Goal: Transaction & Acquisition: Book appointment/travel/reservation

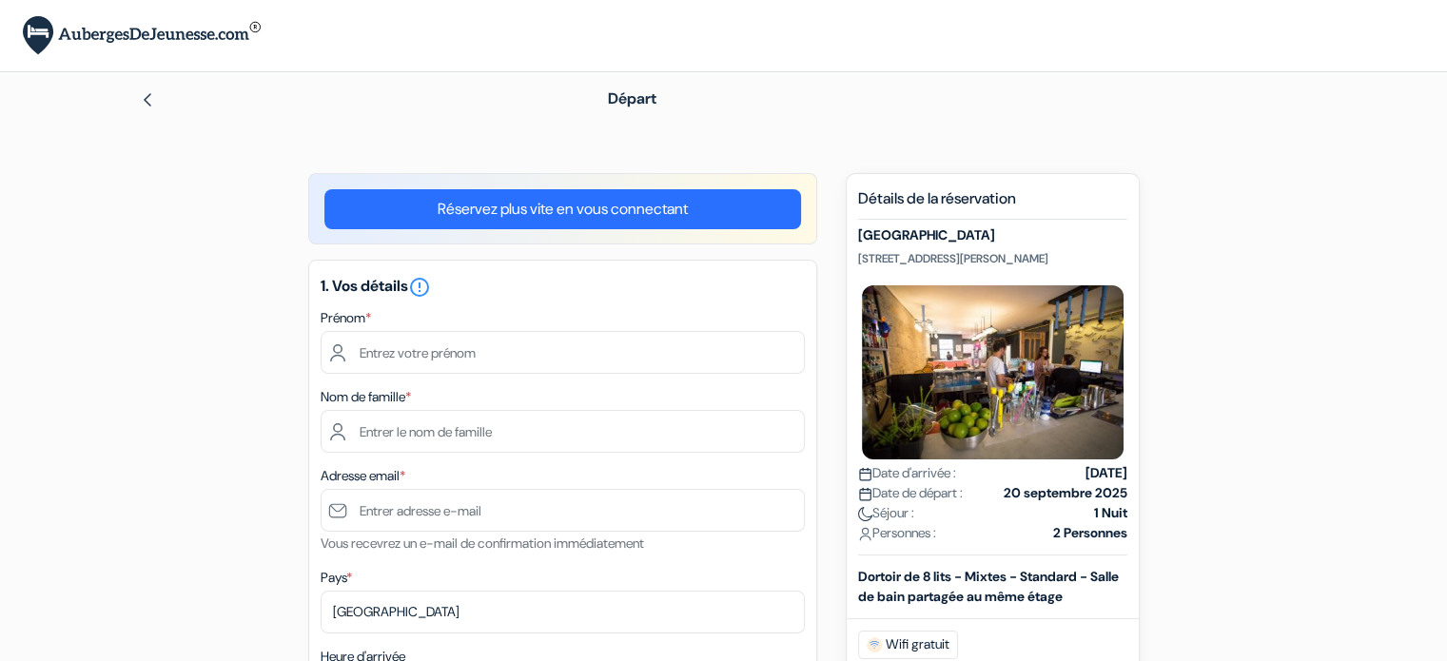
click at [146, 101] on img at bounding box center [147, 99] width 15 height 15
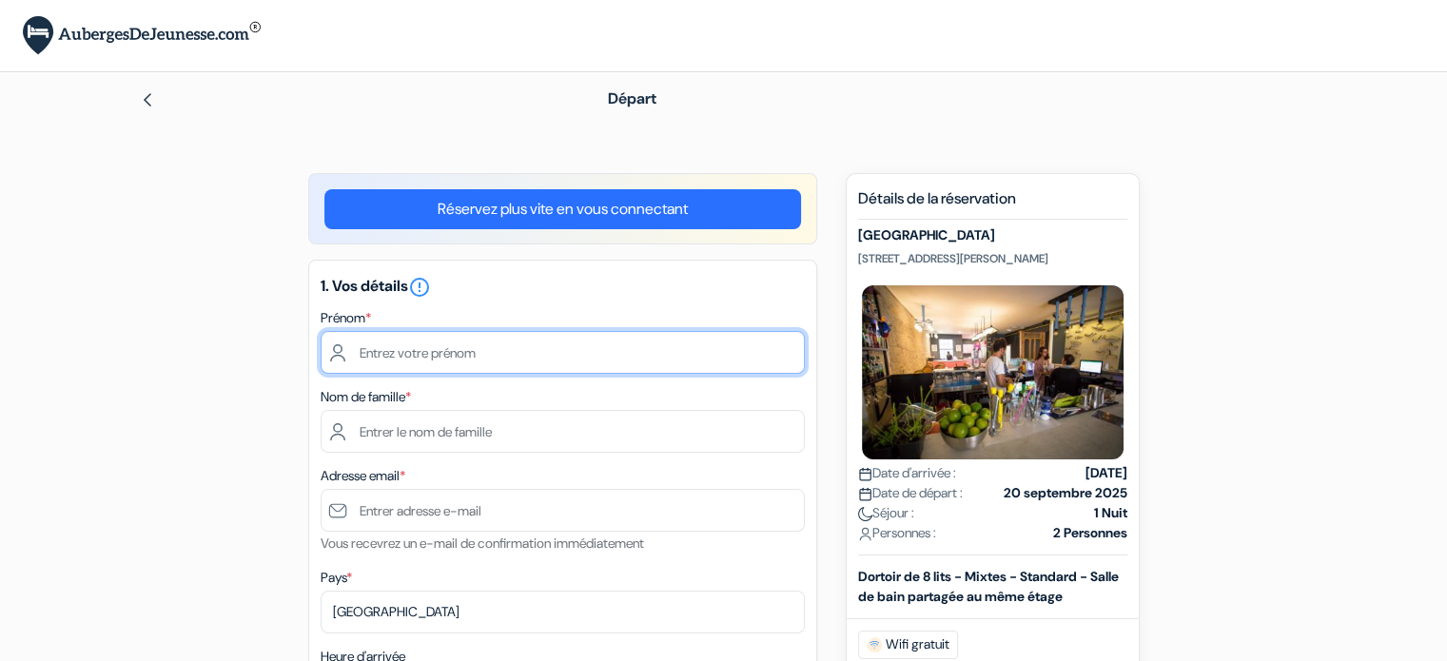
click at [458, 351] on input "text" at bounding box center [563, 352] width 484 height 43
type input "[PERSON_NAME]"
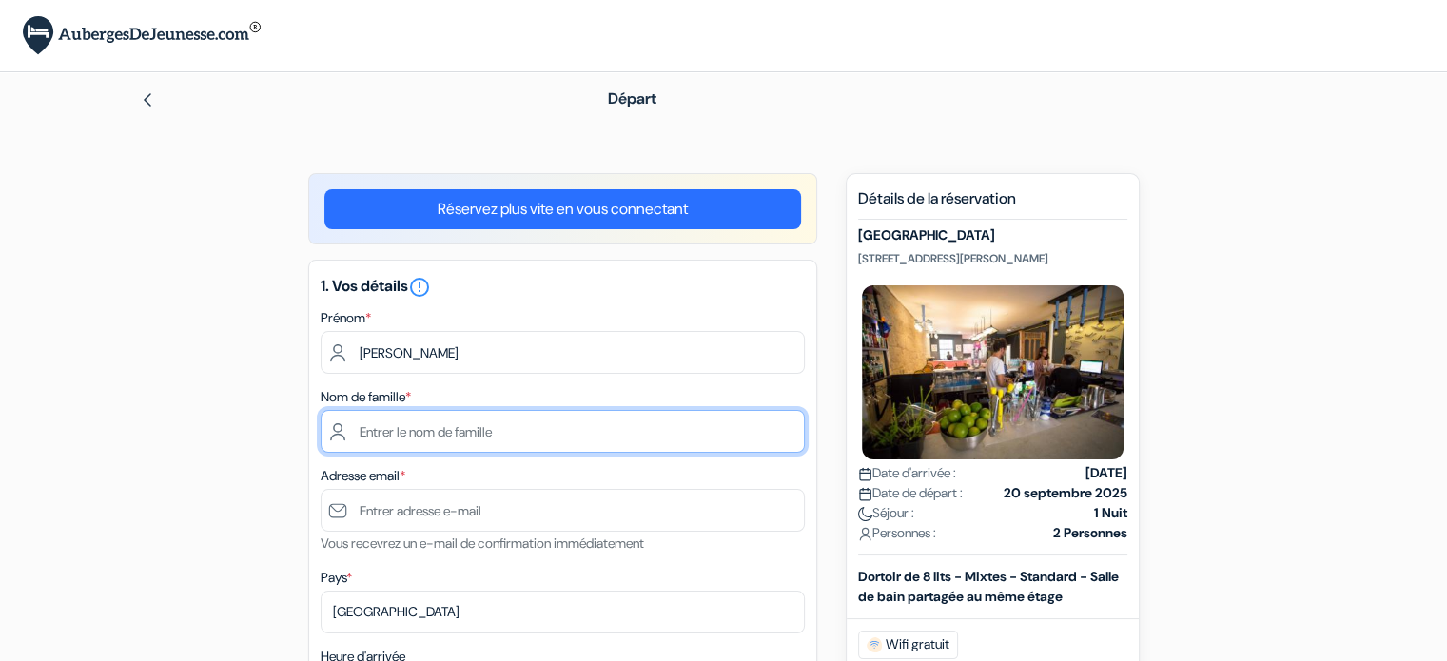
type input "[PERSON_NAME]"
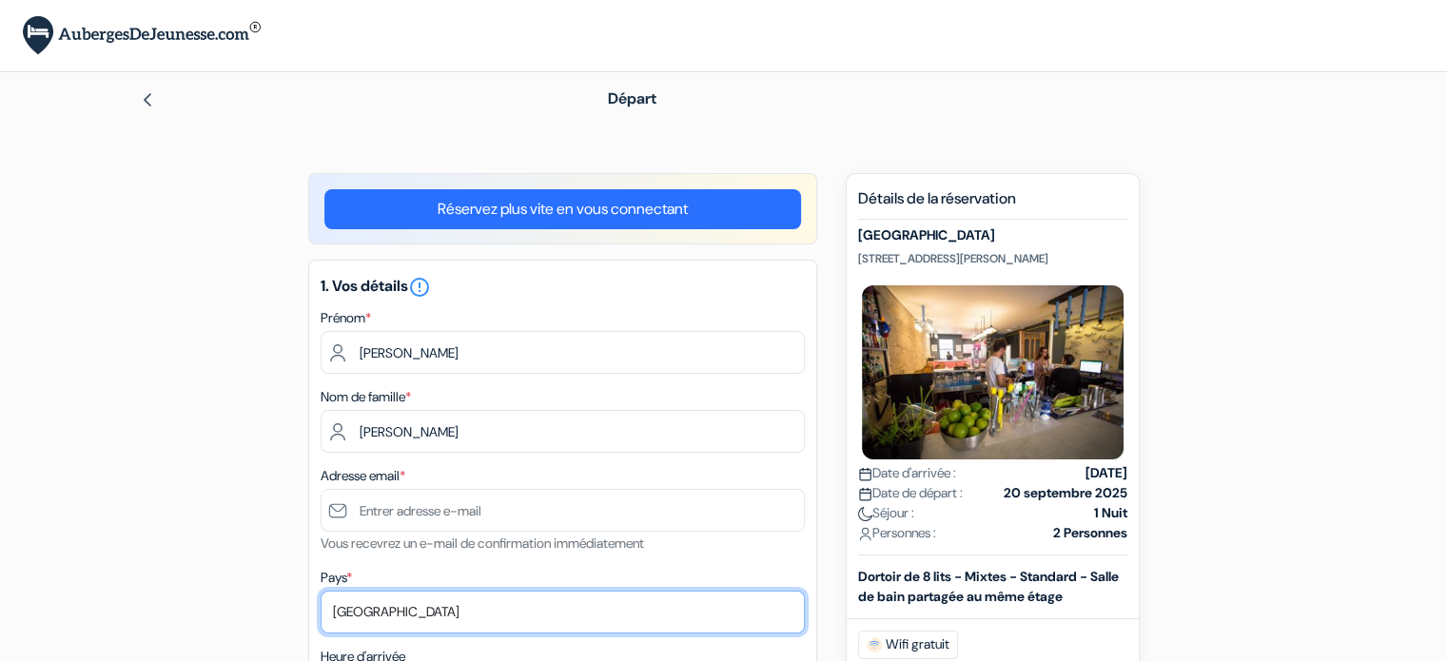
select select "42"
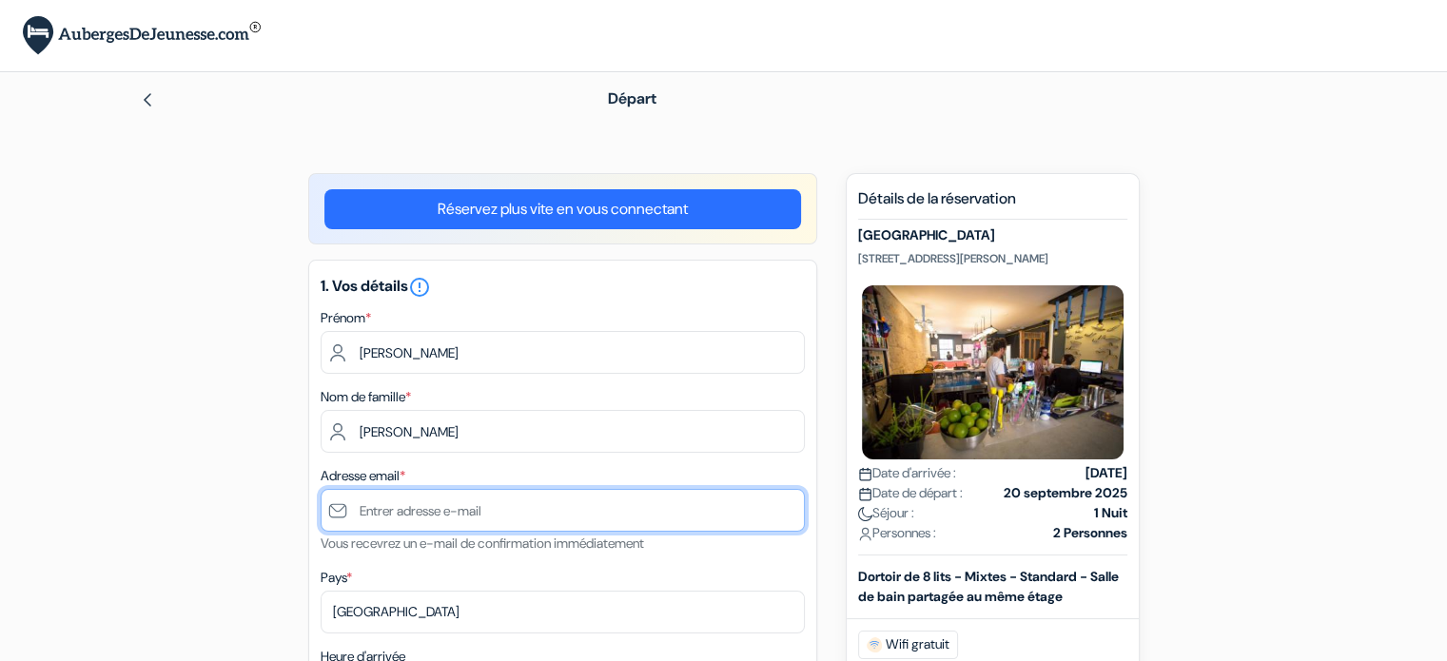
click at [428, 501] on input "text" at bounding box center [563, 510] width 484 height 43
type input "[EMAIL_ADDRESS][DOMAIN_NAME]"
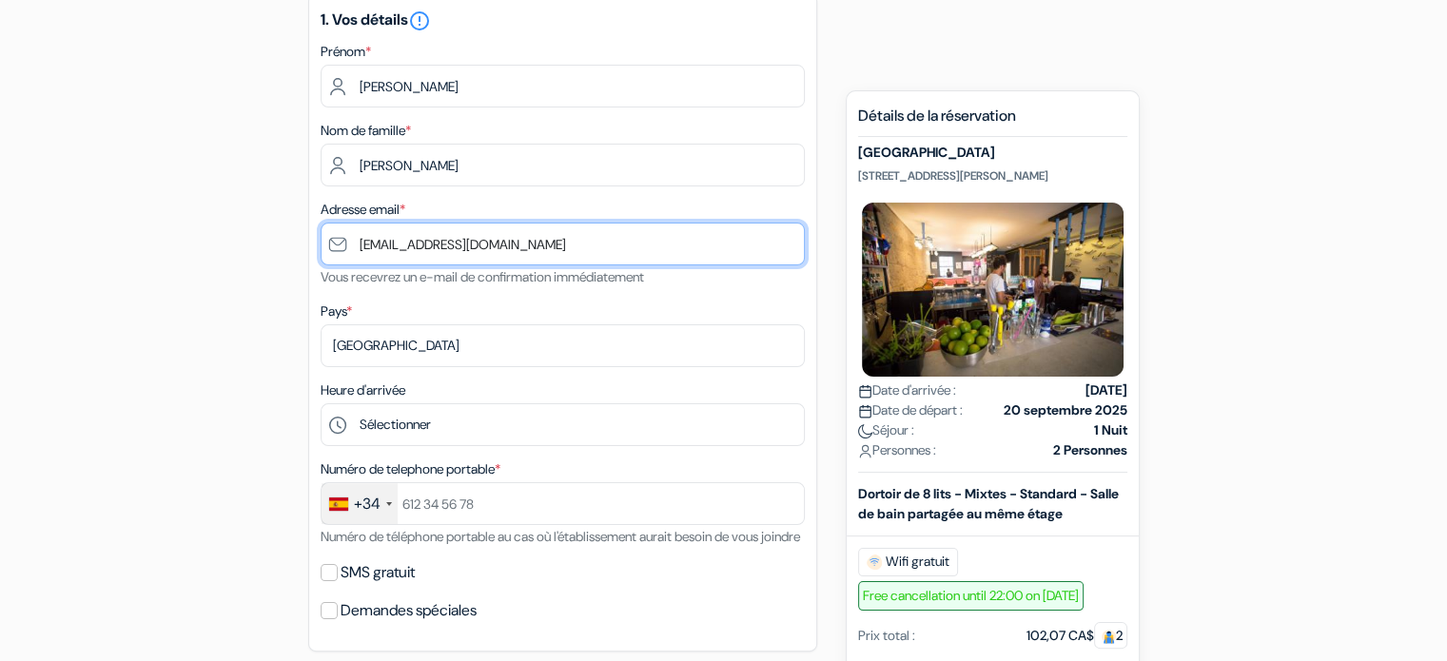
scroll to position [274, 0]
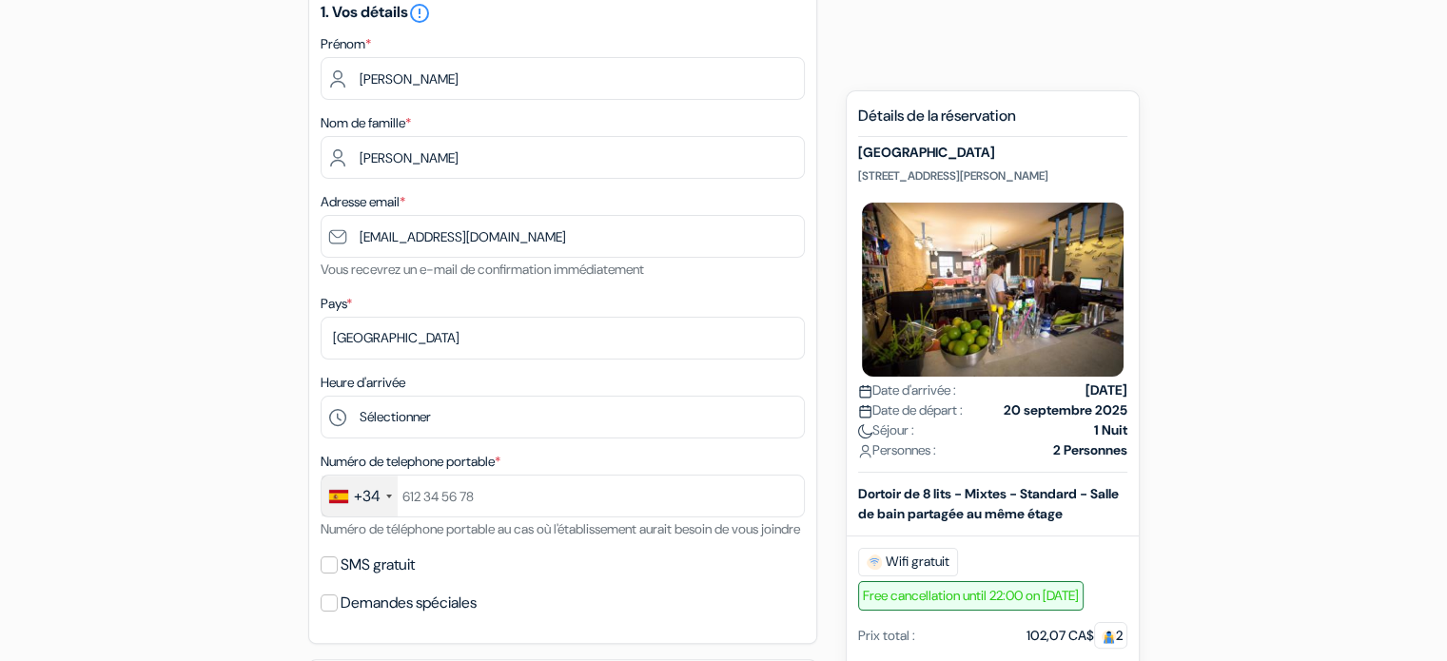
click at [382, 500] on div "+34" at bounding box center [360, 496] width 76 height 41
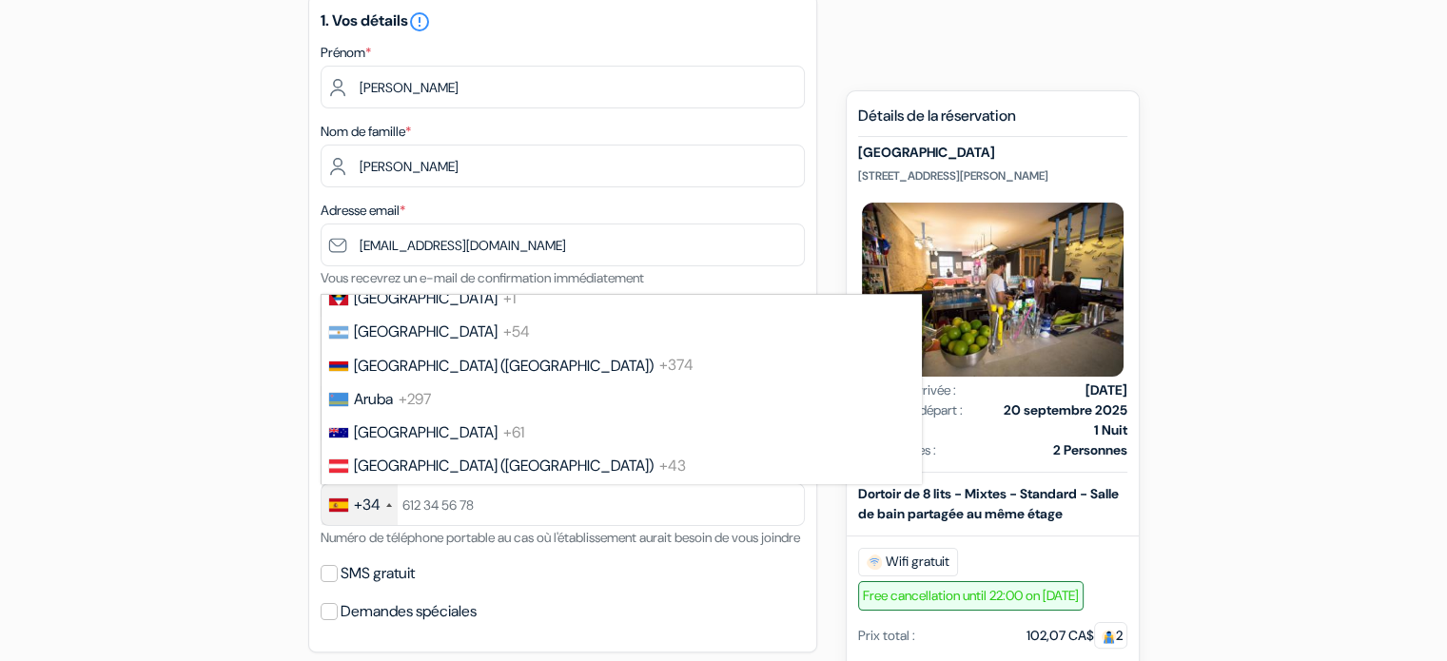
scroll to position [460, 0]
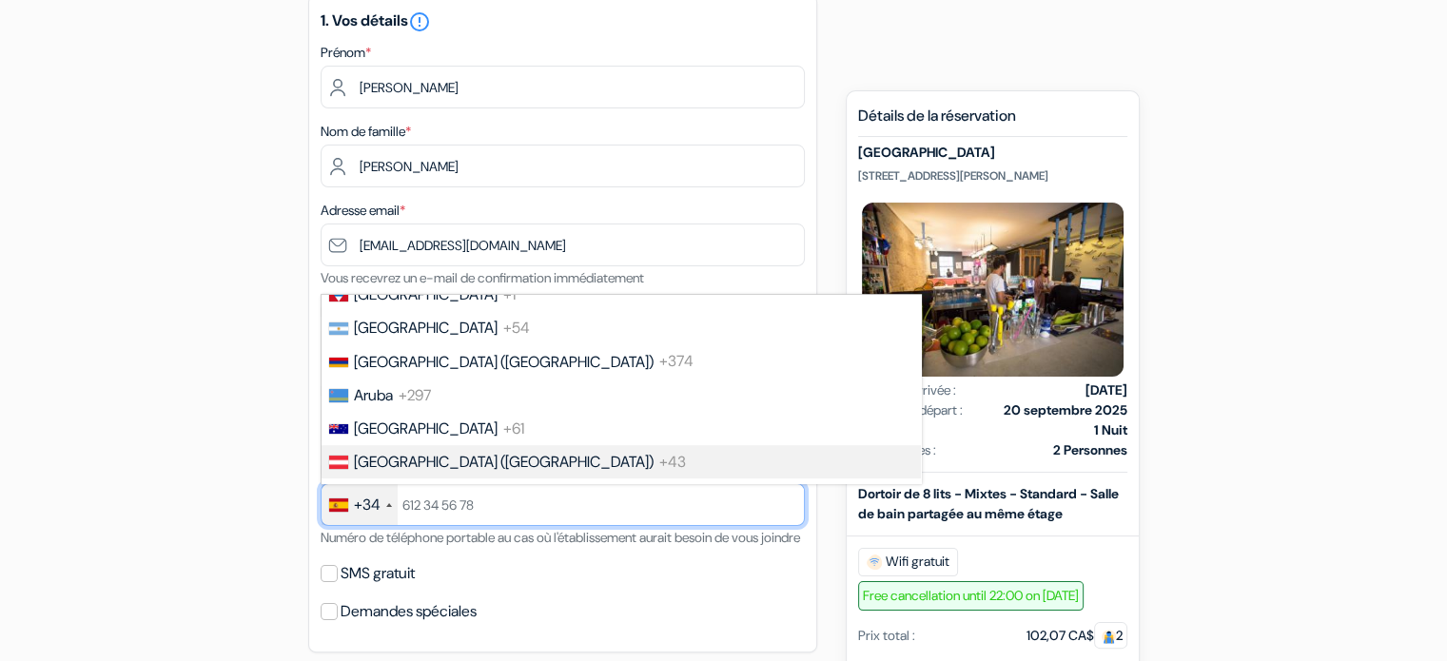
click at [419, 517] on input "text" at bounding box center [563, 504] width 484 height 43
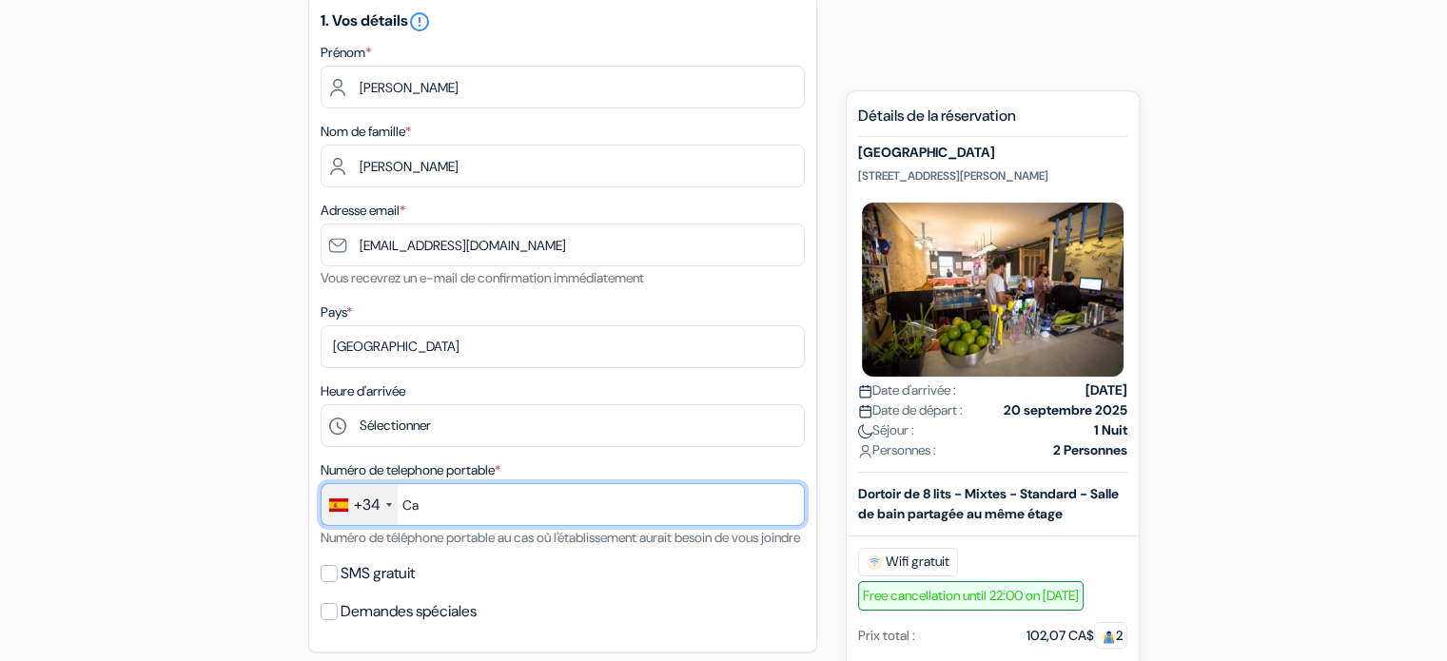
type input "C"
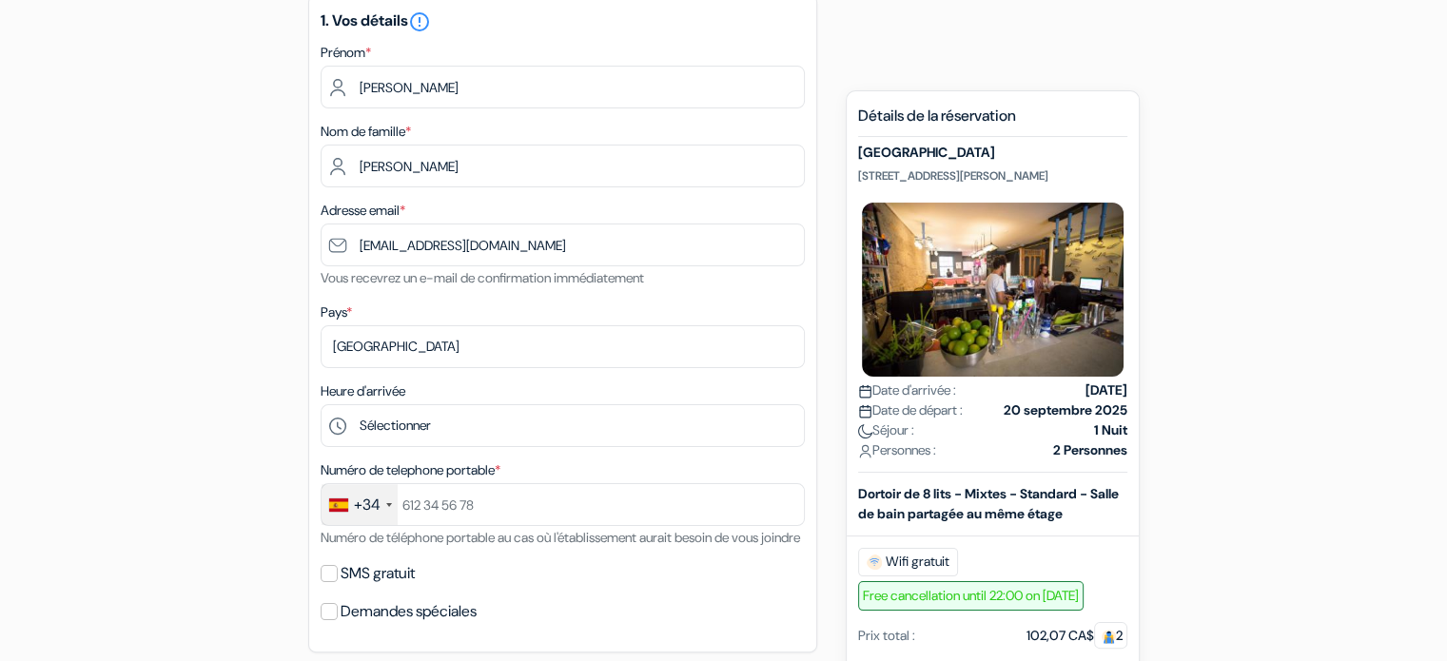
click at [388, 517] on div "+34" at bounding box center [360, 504] width 76 height 41
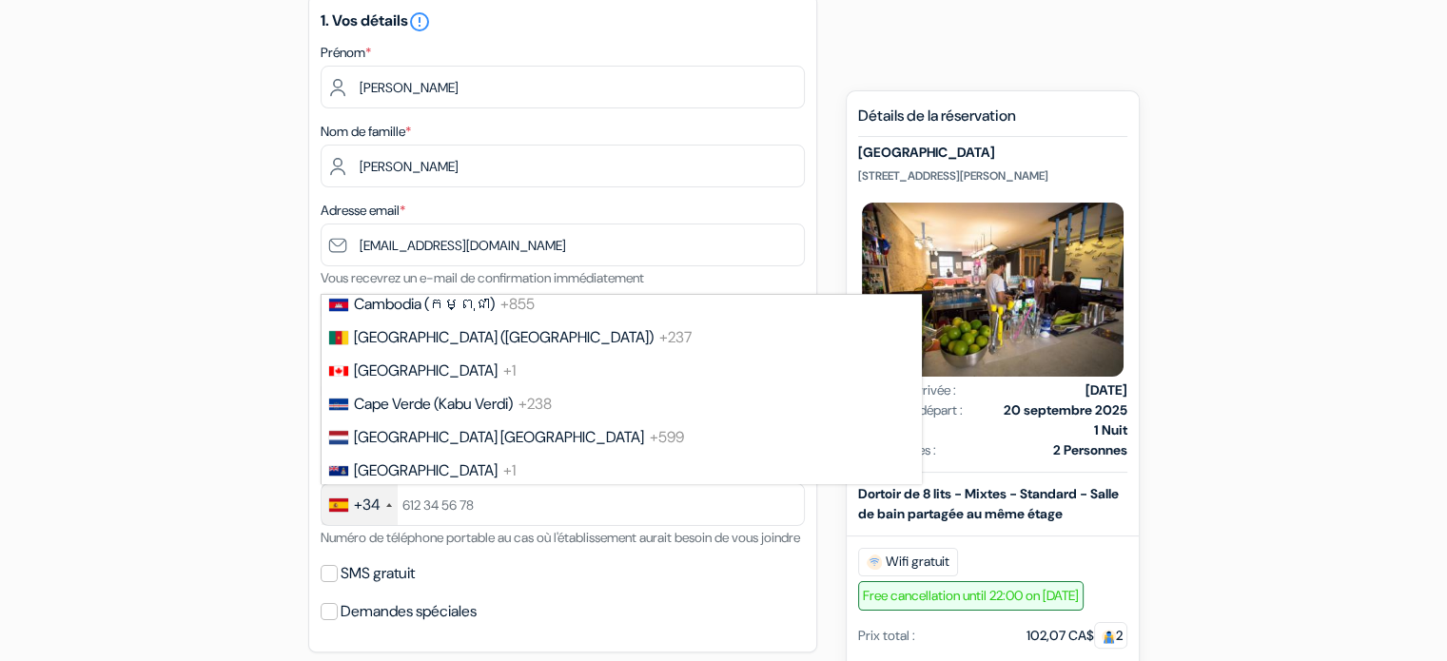
scroll to position [1324, 0]
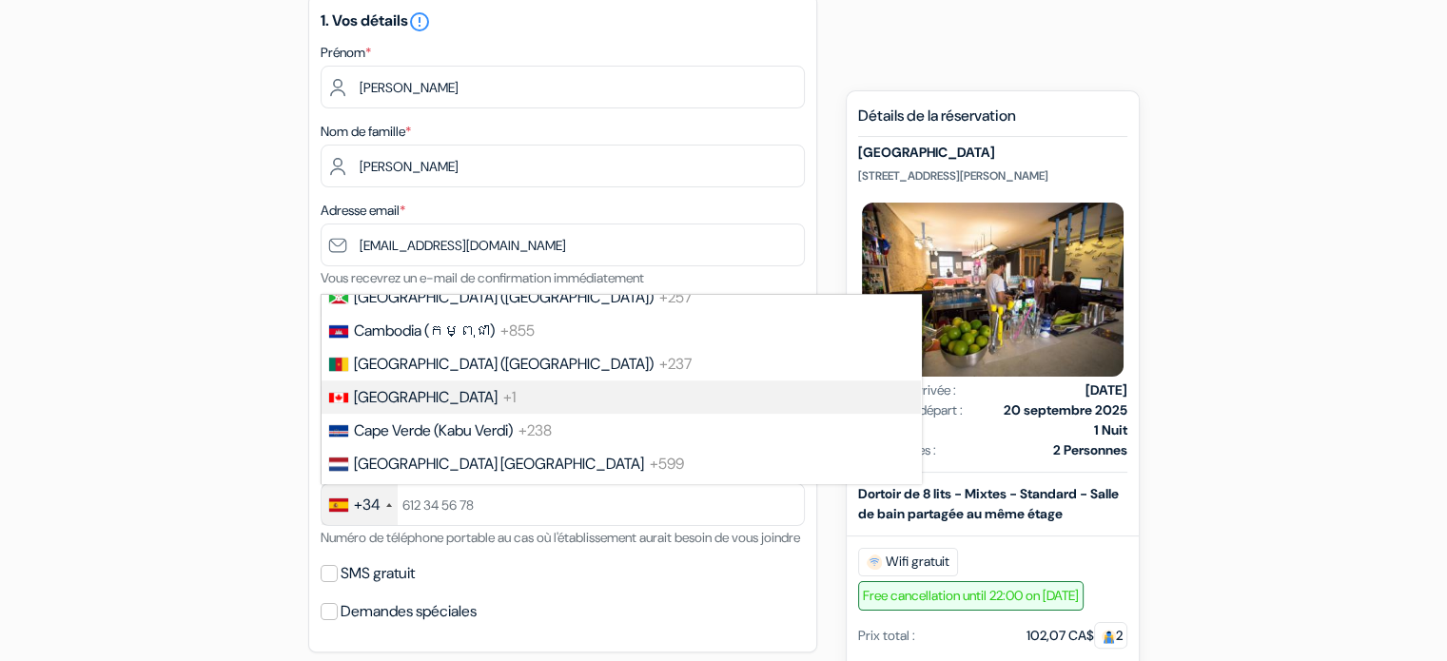
click at [503, 407] on span "+1" at bounding box center [509, 397] width 12 height 20
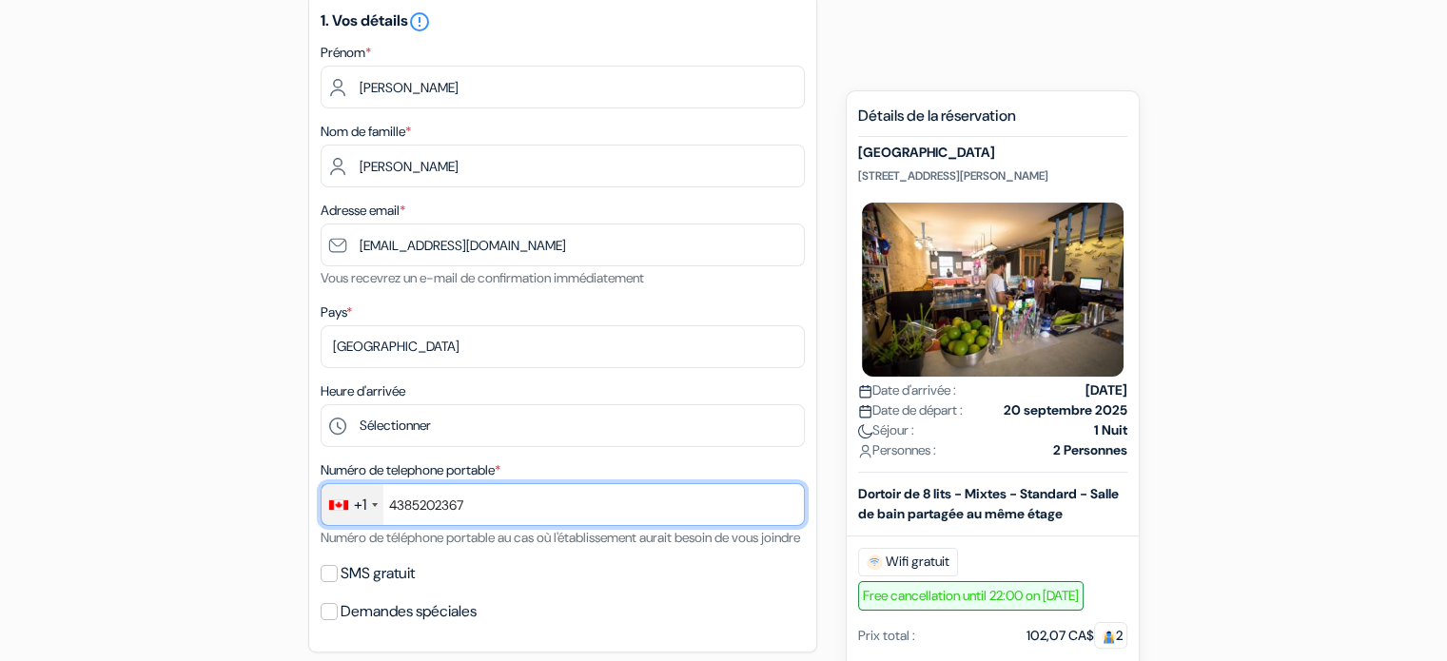
scroll to position [322, 0]
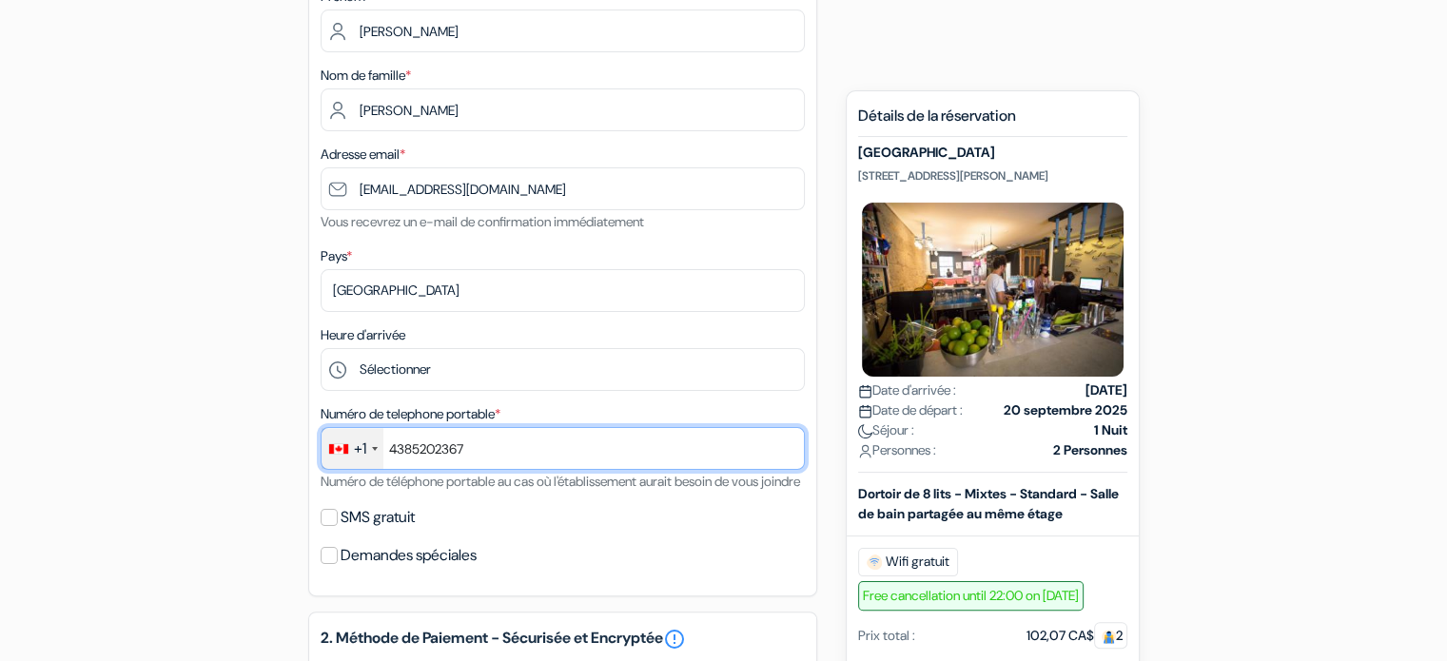
type input "4385202367"
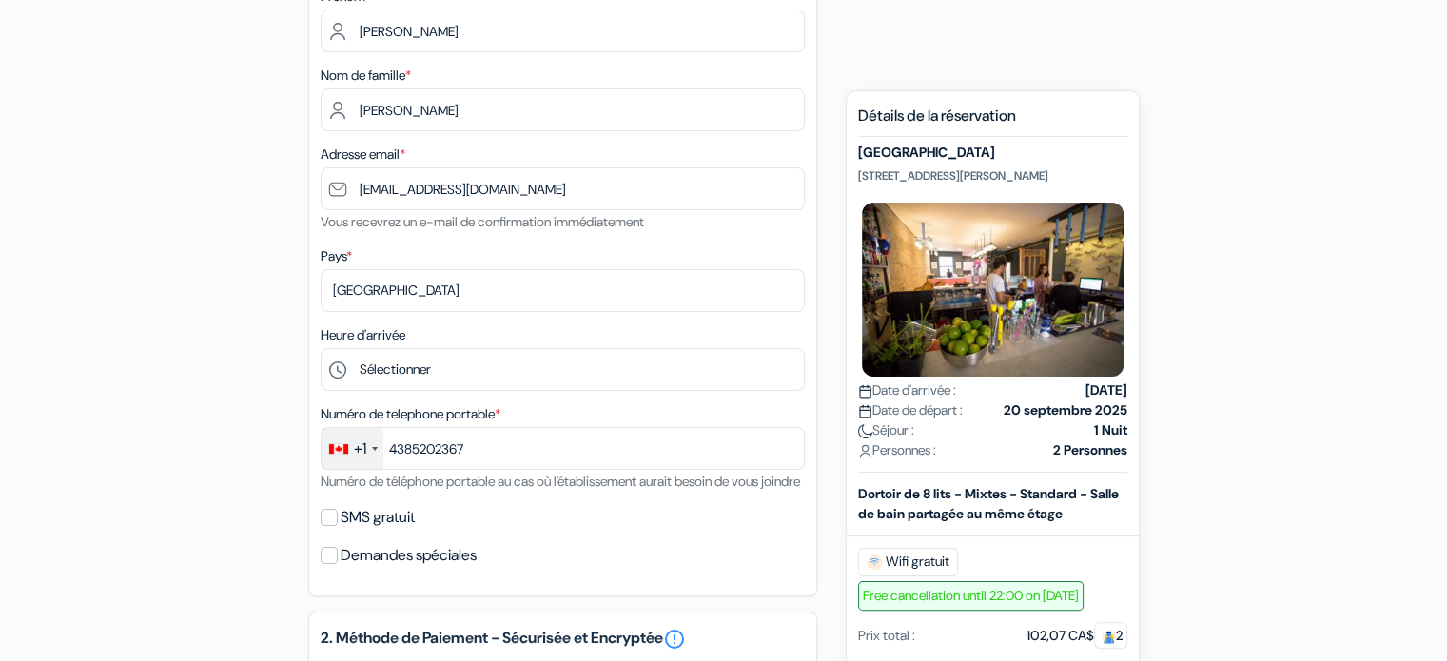
click at [342, 531] on label "SMS gratuit" at bounding box center [378, 517] width 74 height 27
click at [338, 526] on input "SMS gratuit" at bounding box center [329, 517] width 17 height 17
checkbox input "true"
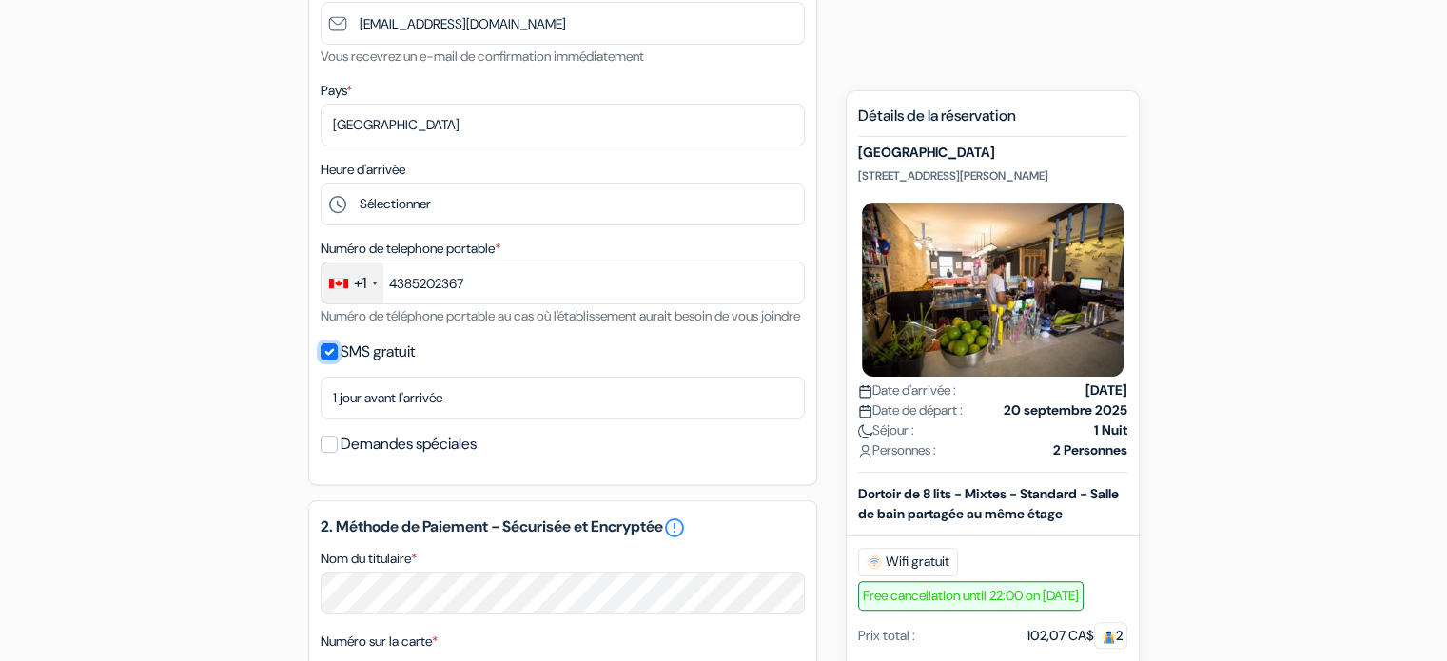
scroll to position [489, 0]
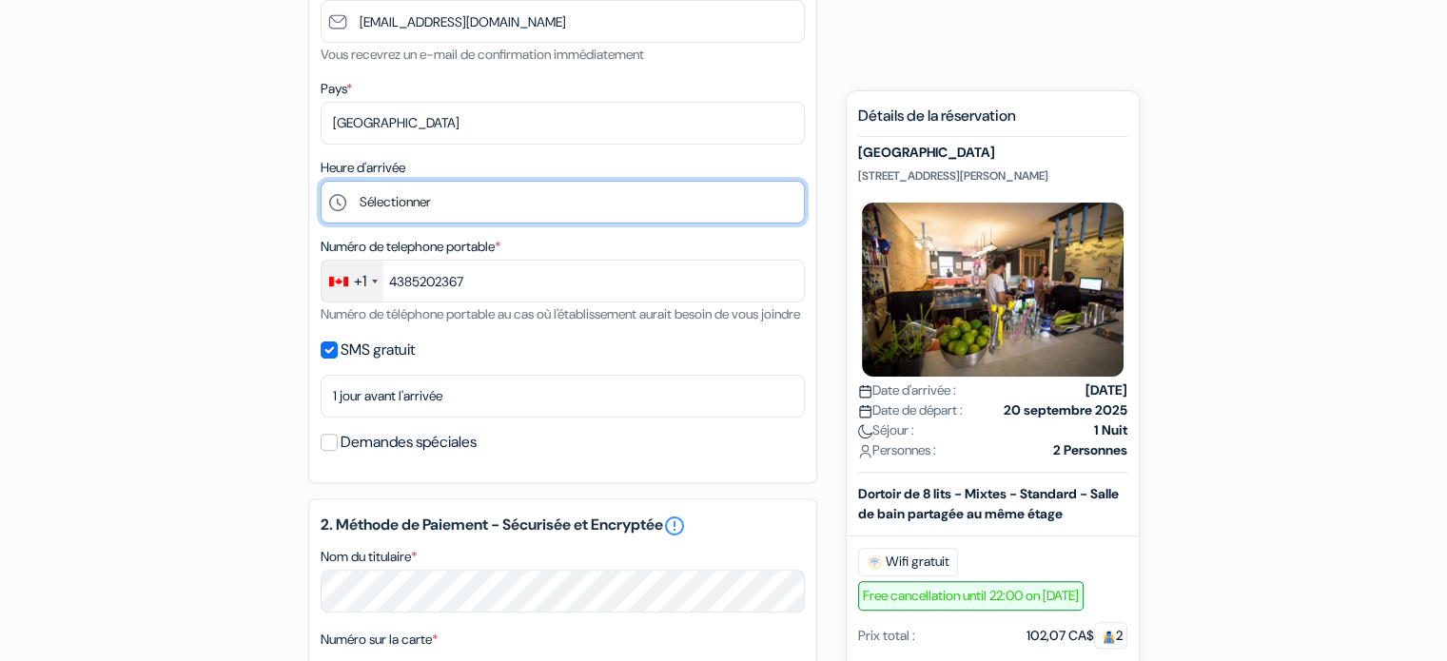
click at [437, 203] on select "Sélectionner 1:00 2:00 3:00 4:00 5:00 6:00 7:00 8:00 9:00 10:00 11:00 12:00 13:…" at bounding box center [563, 202] width 484 height 43
select select "9"
click at [321, 182] on select "Sélectionner 1:00 2:00 3:00 4:00 5:00 6:00 7:00 8:00 9:00 10:00 11:00 12:00 13:…" at bounding box center [563, 202] width 484 height 43
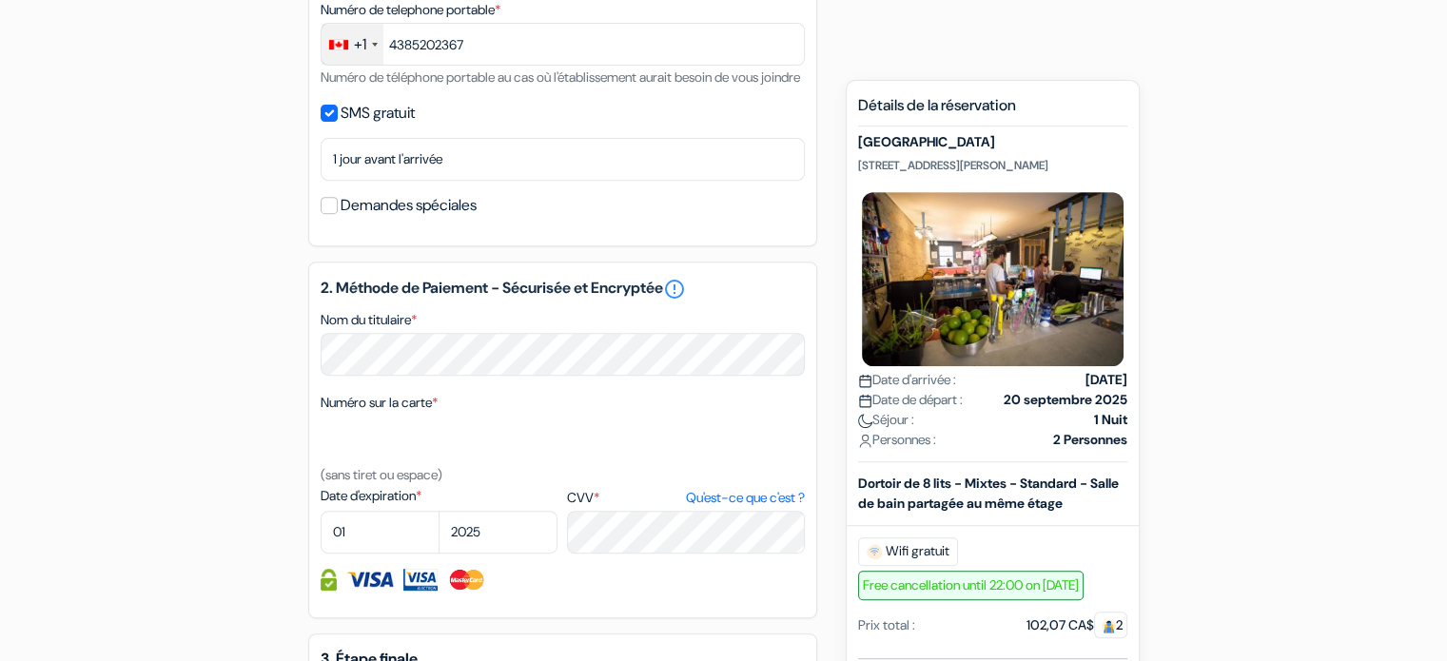
scroll to position [730, 0]
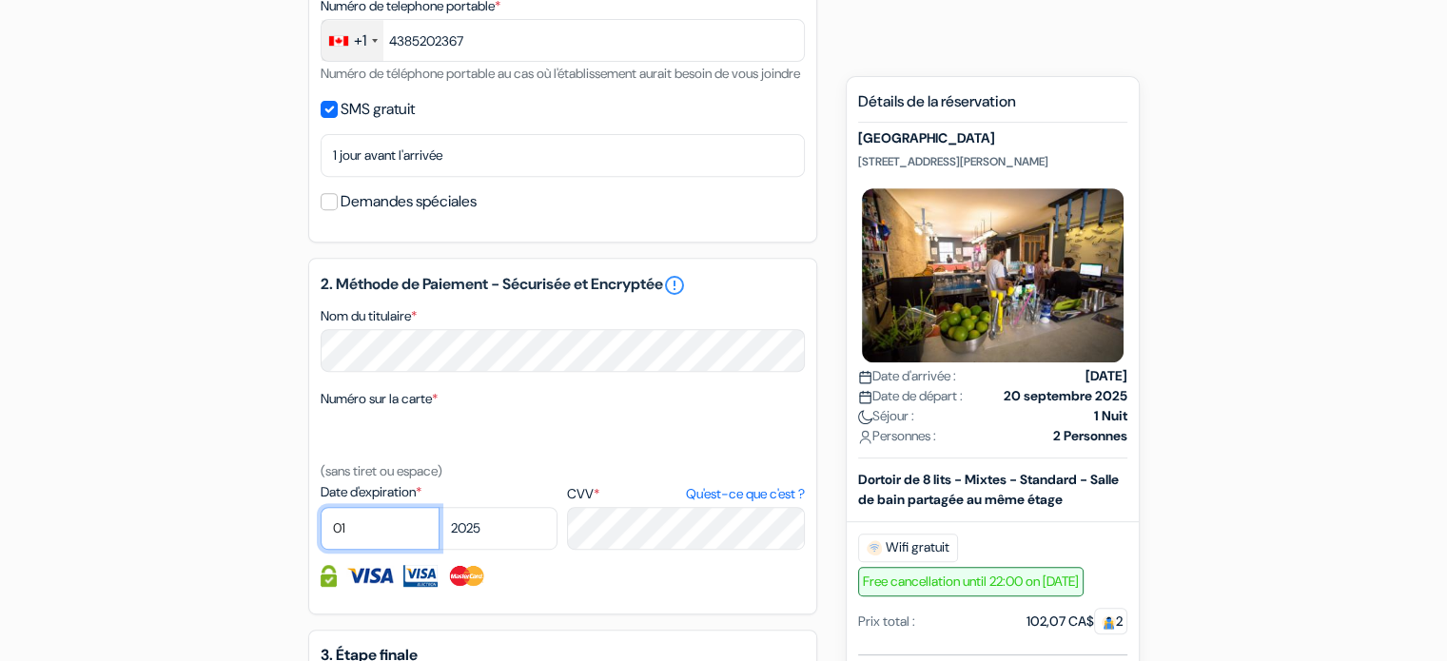
click at [404, 548] on select "01 02 03 04 05 06 07 08 09 10 11 12" at bounding box center [380, 528] width 119 height 43
select select "05"
click at [321, 532] on select "01 02 03 04 05 06 07 08 09 10 11 12" at bounding box center [380, 528] width 119 height 43
click at [495, 550] on select "2025 2026 2027 2028 2029 2030 2031 2032 2033 2034 2035 2036 2037 2038 2039 2040…" at bounding box center [498, 528] width 119 height 43
select select "2030"
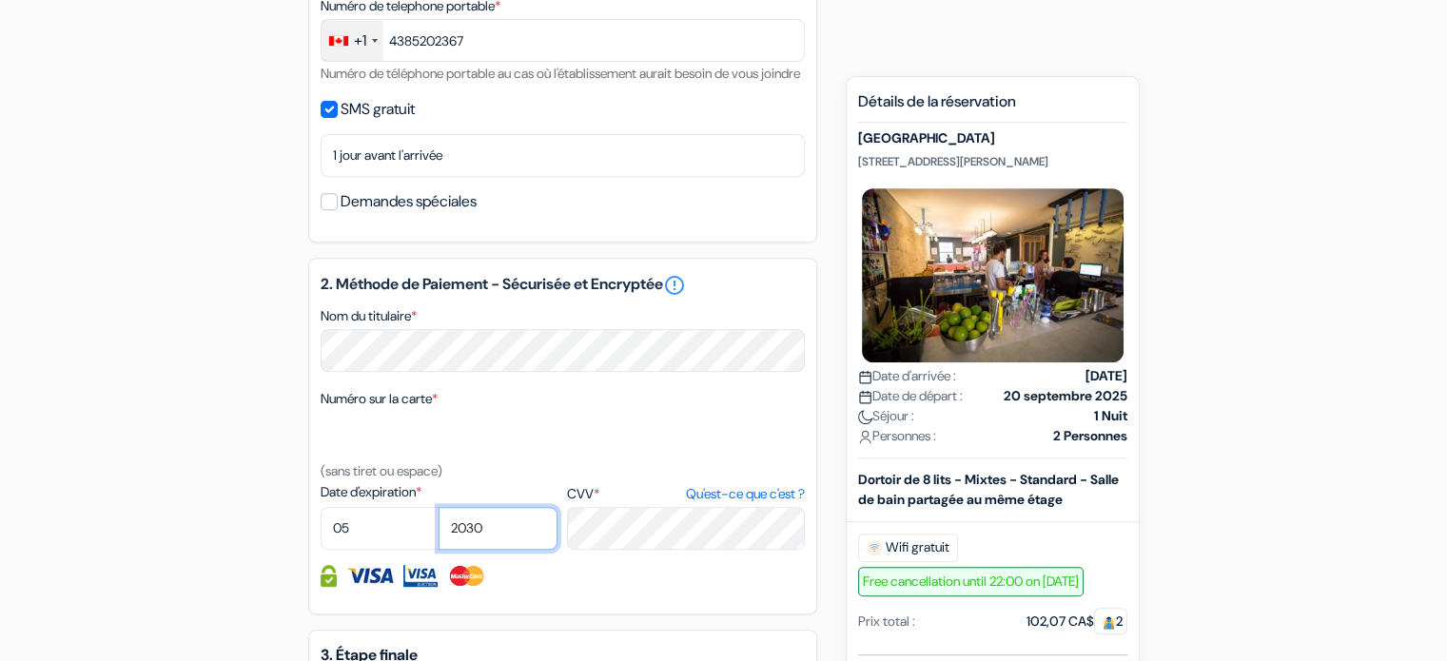
click at [439, 532] on select "2025 2026 2027 2028 2029 2030 2031 2032 2033 2034 2035 2036 2037 2038 2039 2040…" at bounding box center [498, 528] width 119 height 43
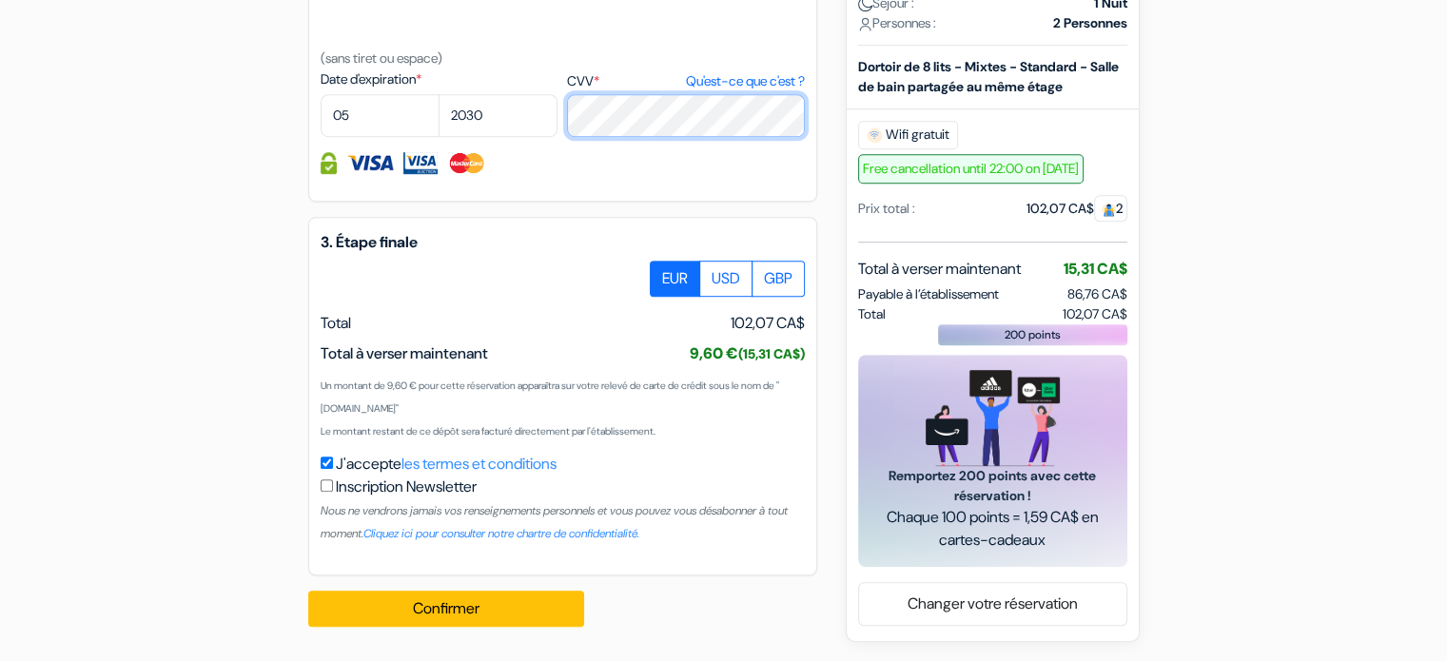
scroll to position [1166, 0]
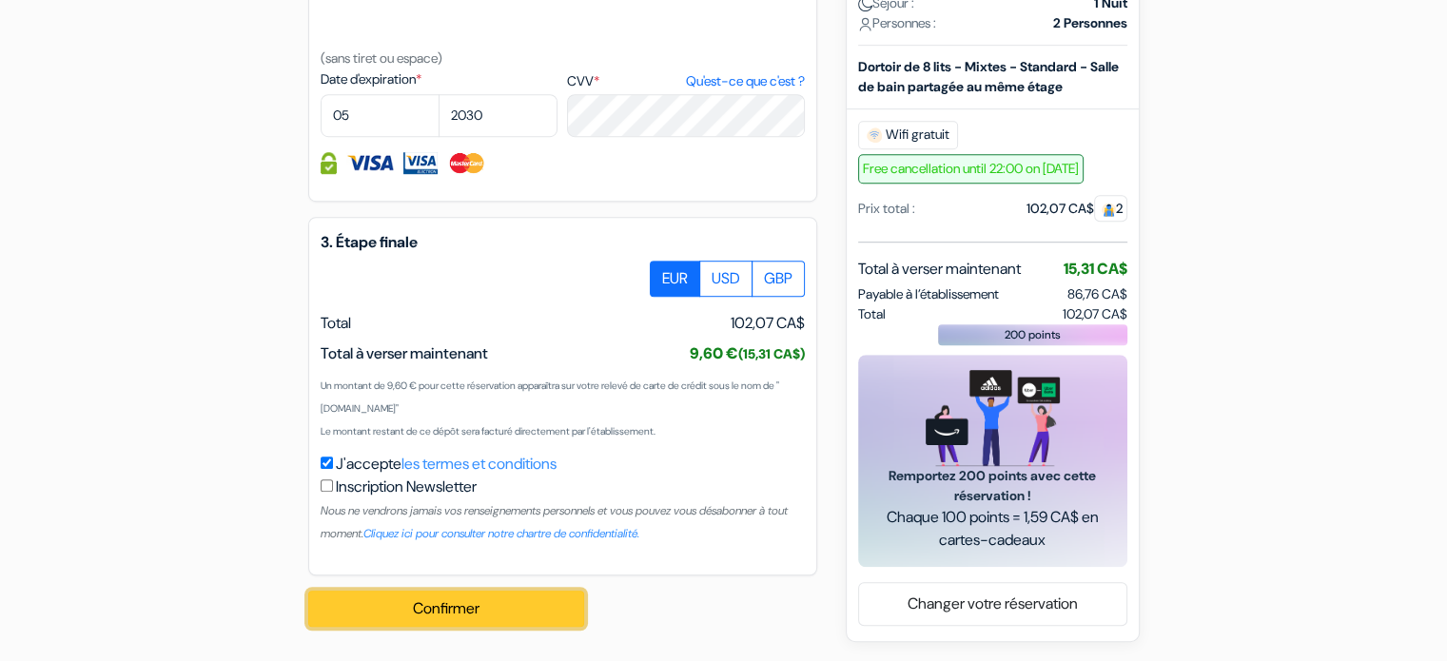
click at [492, 616] on button "Confirmer Loading..." at bounding box center [446, 609] width 276 height 36
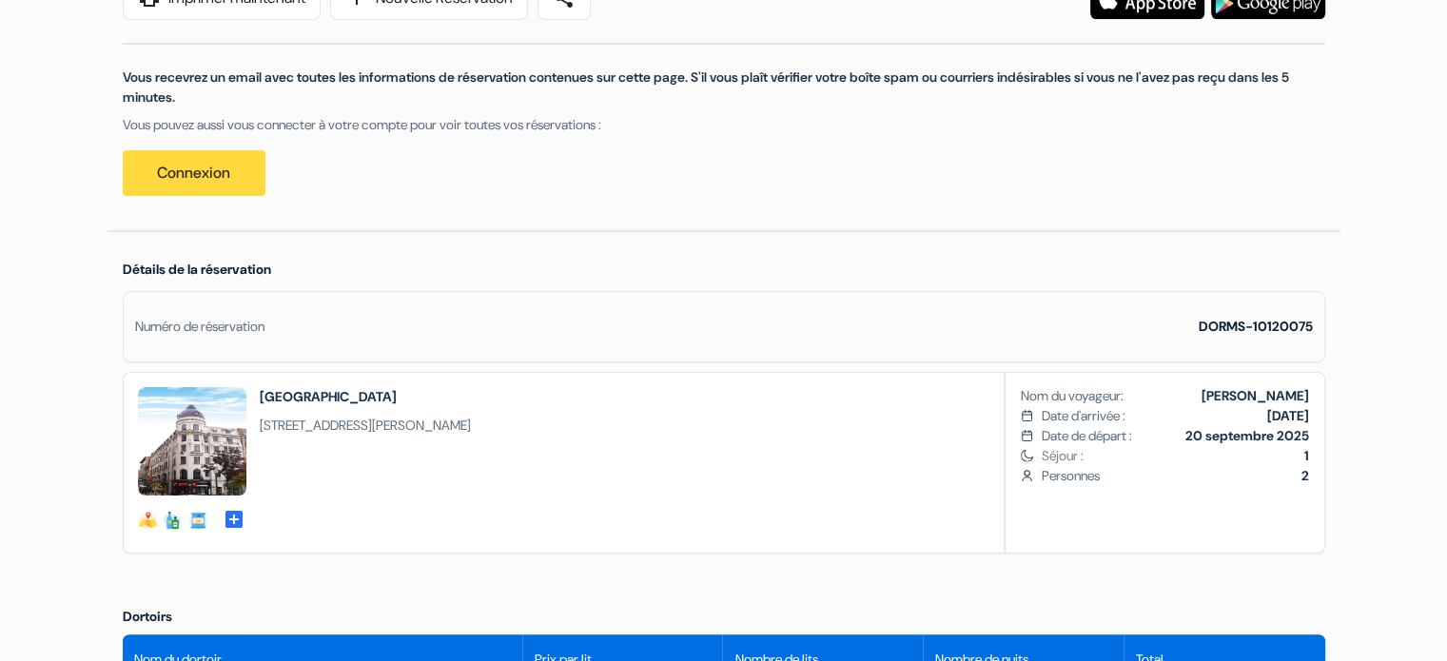
scroll to position [320, 0]
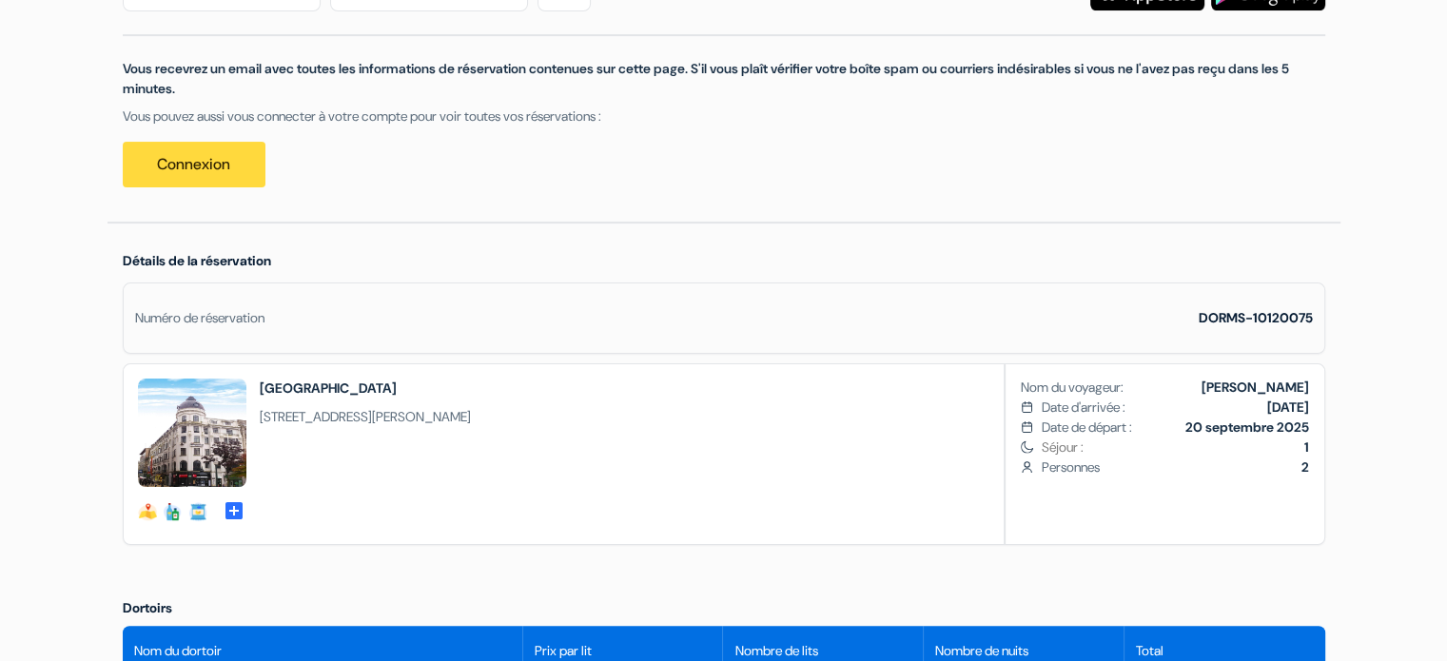
click at [882, 254] on div "Détails de la réservation Numéro de réservation DORMS-10120075 hostel-details s…" at bounding box center [723, 404] width 1233 height 360
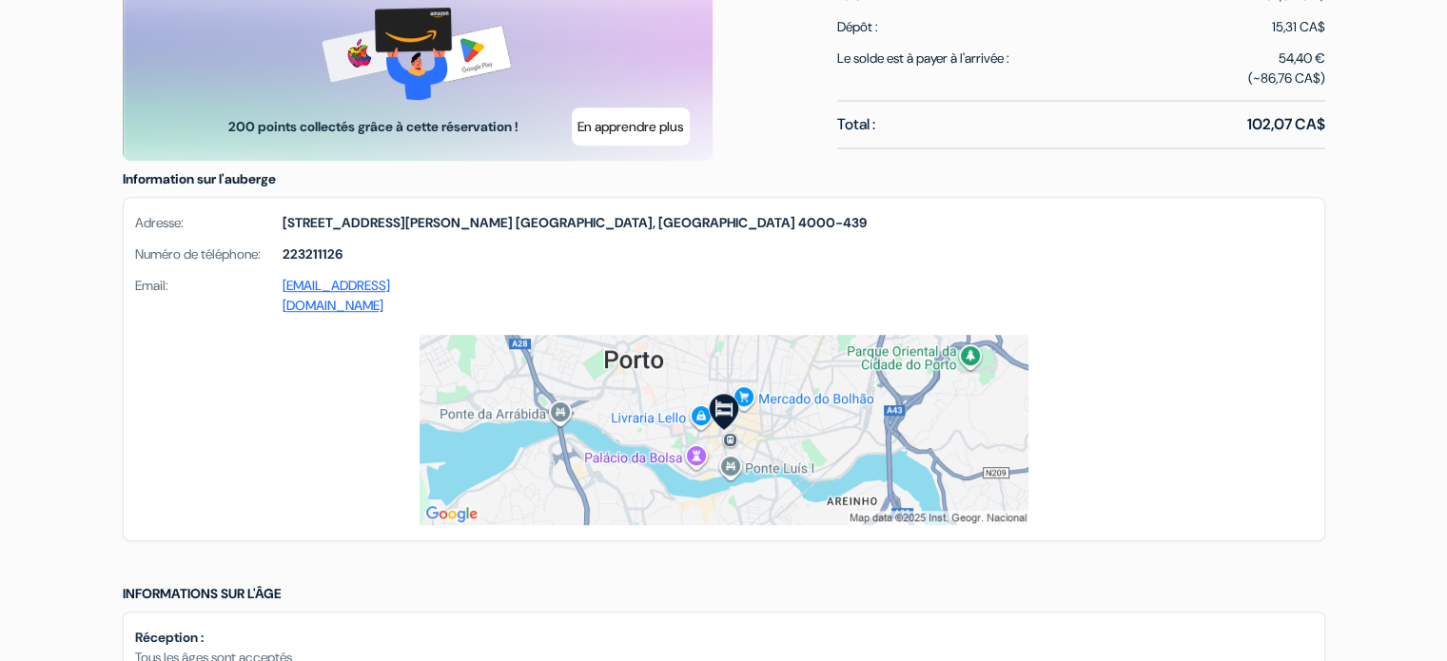
scroll to position [1163, 0]
